Goal: Find specific page/section: Find specific page/section

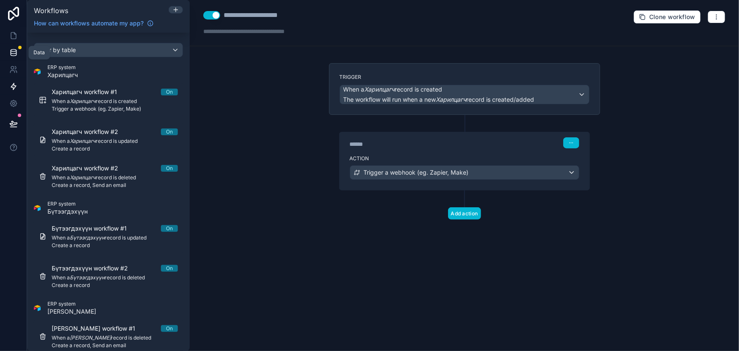
click at [16, 58] on link at bounding box center [13, 52] width 27 height 17
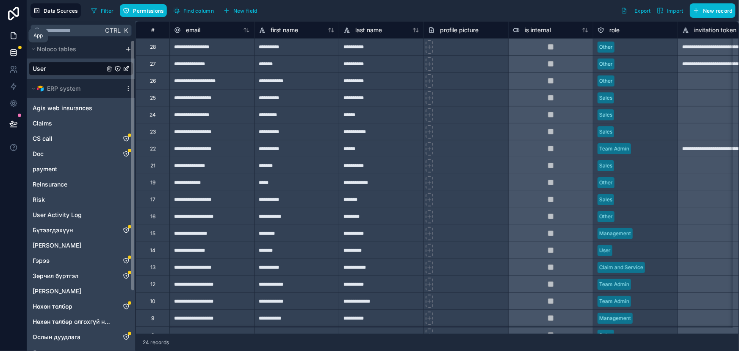
click at [11, 35] on icon at bounding box center [13, 36] width 5 height 6
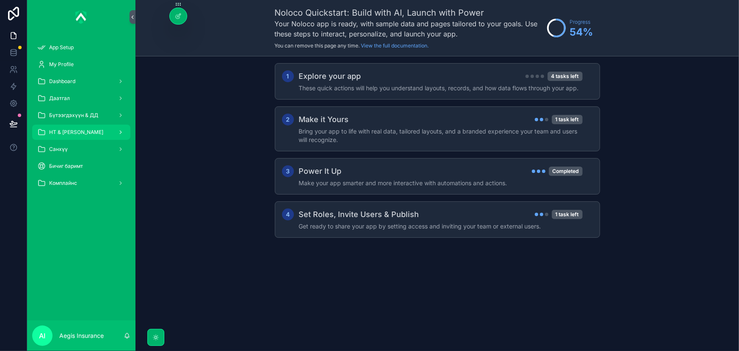
click at [100, 127] on div "НТ & [PERSON_NAME]" at bounding box center [81, 132] width 88 height 14
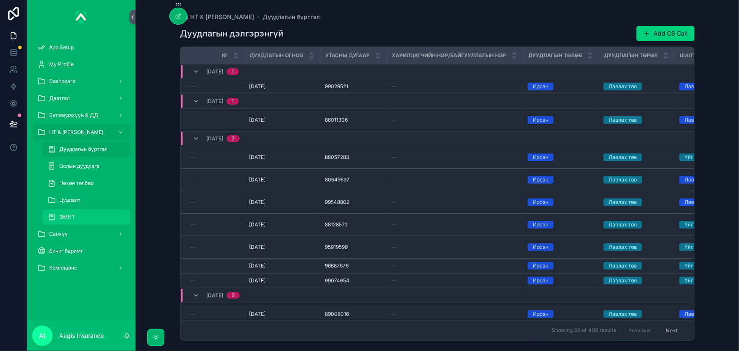
click at [92, 212] on div "ЭМНТ" at bounding box center [86, 217] width 78 height 14
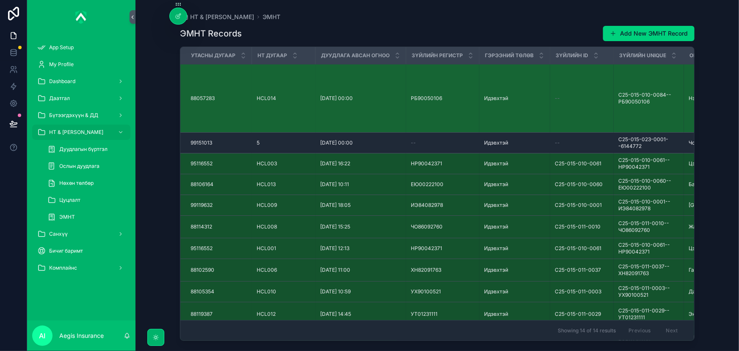
click at [280, 95] on div "HCL014 HCL014" at bounding box center [283, 98] width 53 height 7
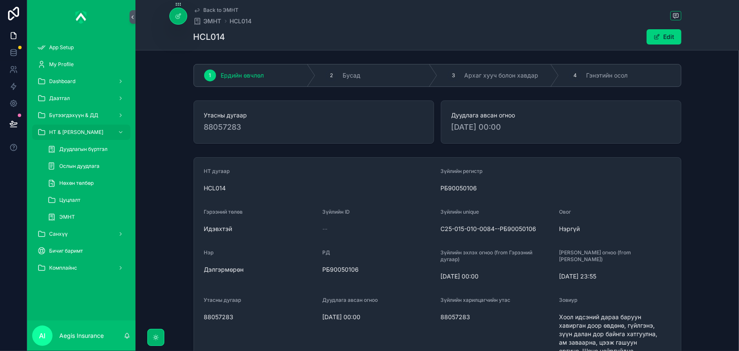
click at [217, 124] on span "88057283" at bounding box center [313, 127] width 219 height 12
copy span "88057283"
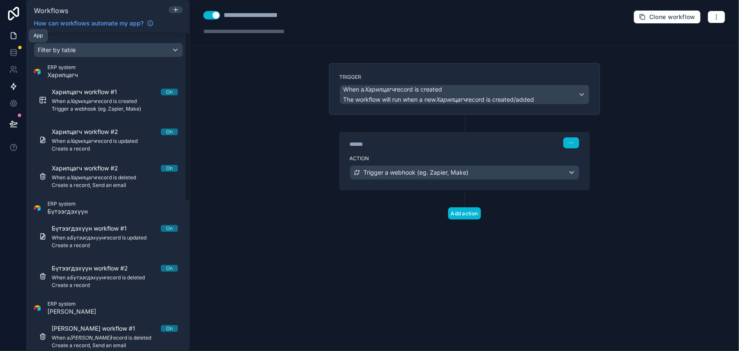
click at [8, 40] on link at bounding box center [13, 35] width 27 height 17
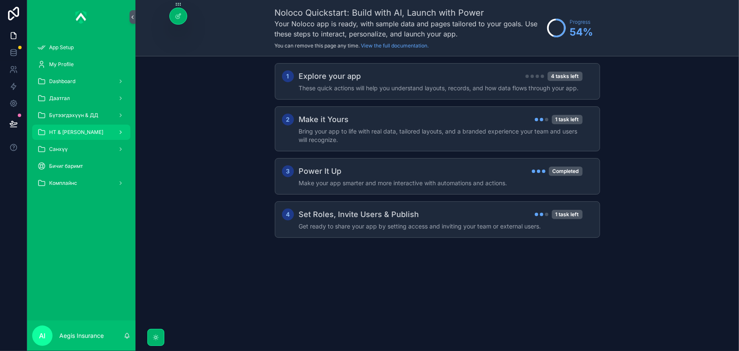
click at [64, 133] on span "НТ & [PERSON_NAME]" at bounding box center [76, 132] width 54 height 7
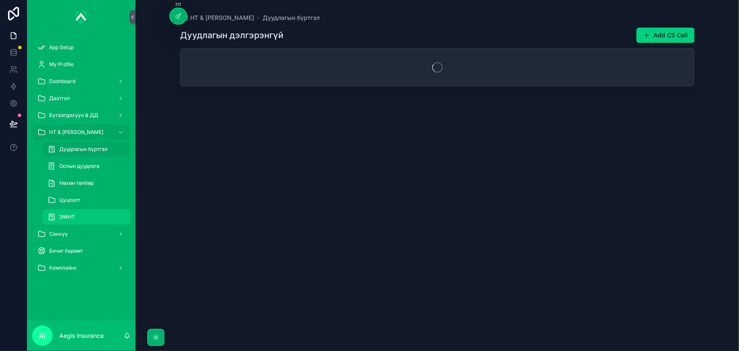
click at [70, 218] on span "ЭМНТ" at bounding box center [67, 216] width 16 height 7
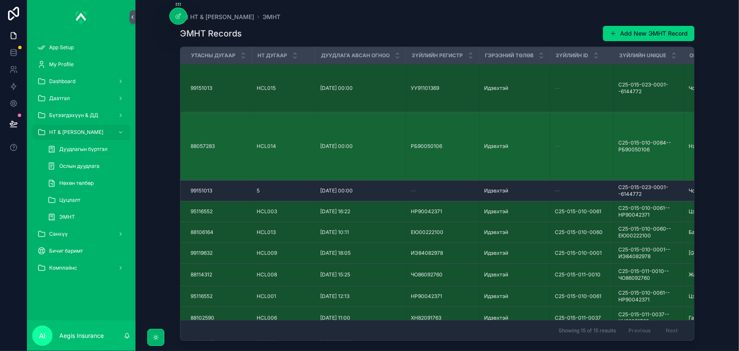
click at [337, 148] on td "01/09/2025 00:00 01/09/2025 00:00" at bounding box center [360, 146] width 91 height 68
click at [350, 147] on td "01/09/2025 00:00 01/09/2025 00:00" at bounding box center [360, 146] width 91 height 68
click at [225, 125] on td "88057283 88057283" at bounding box center [216, 146] width 72 height 68
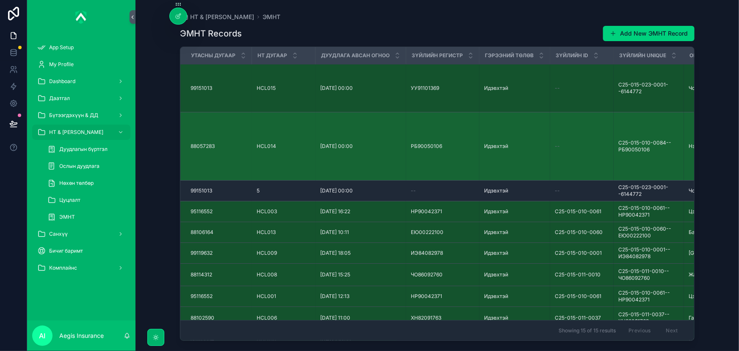
click at [259, 144] on td "HCL014 HCL014" at bounding box center [284, 146] width 64 height 68
click at [269, 143] on span "HCL014" at bounding box center [266, 146] width 19 height 7
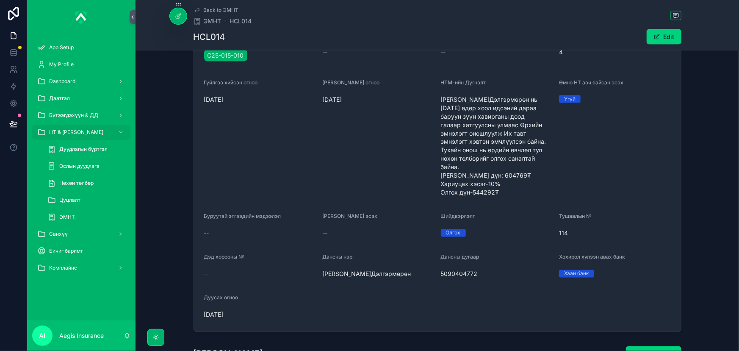
scroll to position [654, 0]
